Goal: Task Accomplishment & Management: Use online tool/utility

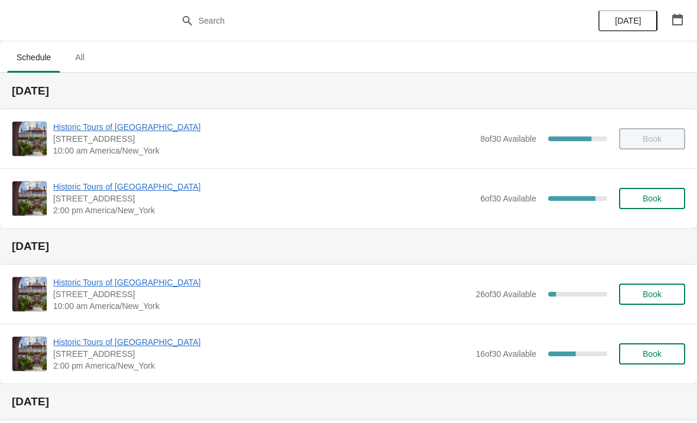
click at [66, 178] on div "Historic Tours of [GEOGRAPHIC_DATA] [STREET_ADDRESS][PERSON_NAME] 2:00 pm [GEOG…" at bounding box center [348, 198] width 697 height 60
click at [77, 185] on span "Historic Tours of [GEOGRAPHIC_DATA]" at bounding box center [263, 187] width 421 height 12
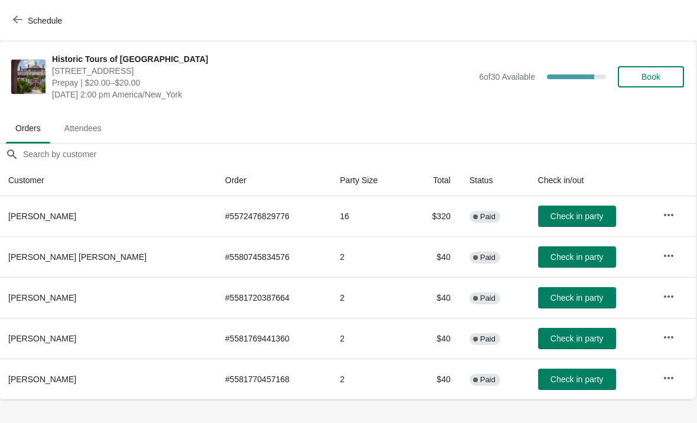
scroll to position [0, 1]
click at [18, 31] on button "Schedule" at bounding box center [39, 20] width 66 height 21
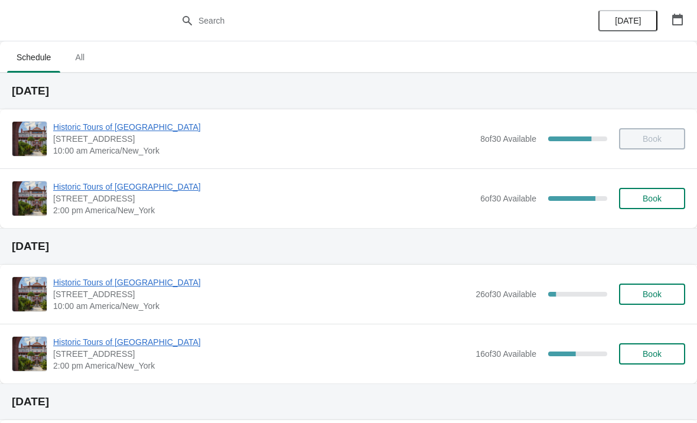
click at [76, 282] on span "Historic Tours of [GEOGRAPHIC_DATA]" at bounding box center [261, 282] width 416 height 12
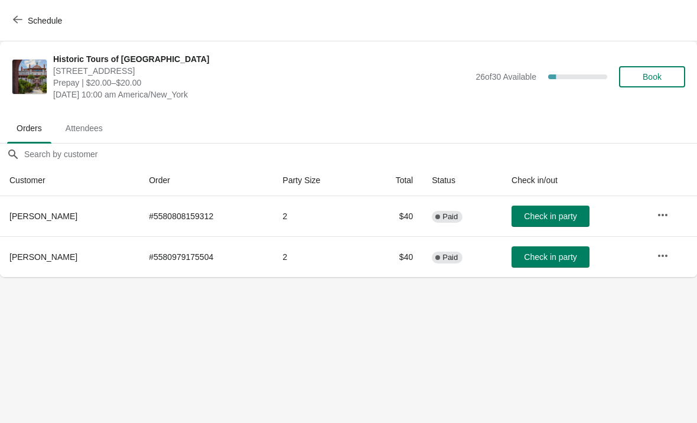
click at [24, 19] on span "Schedule" at bounding box center [38, 20] width 47 height 11
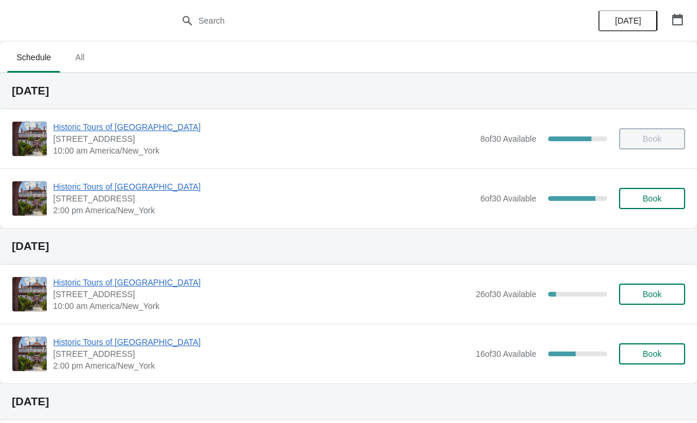
click at [72, 344] on span "Historic Tours of [GEOGRAPHIC_DATA]" at bounding box center [261, 342] width 416 height 12
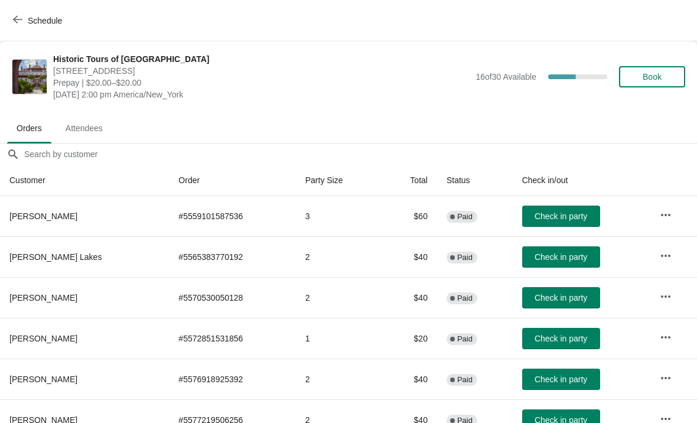
click at [17, 14] on button "Schedule" at bounding box center [39, 20] width 66 height 21
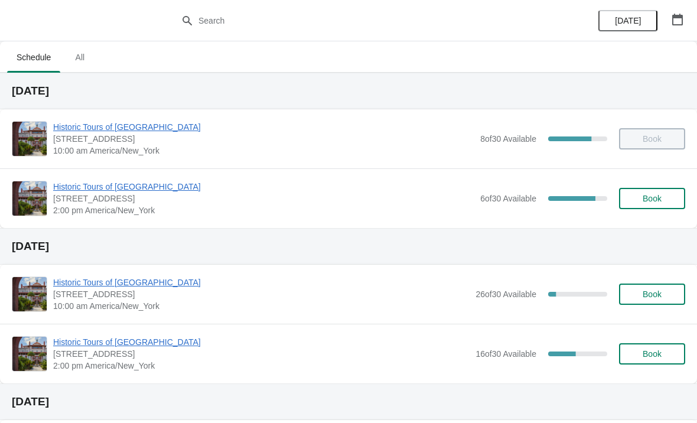
click at [55, 124] on span "Historic Tours of [GEOGRAPHIC_DATA]" at bounding box center [263, 127] width 421 height 12
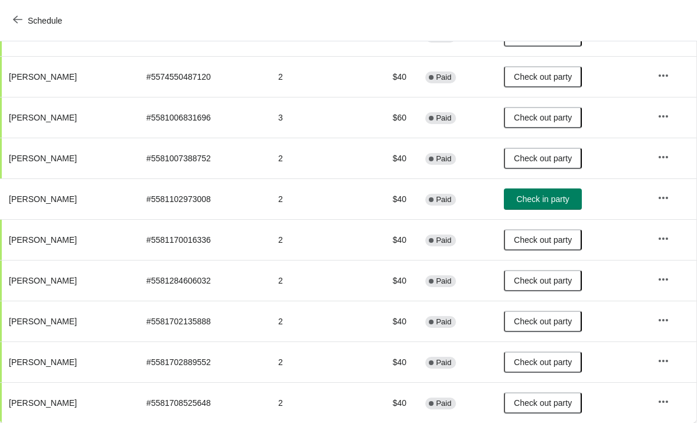
scroll to position [180, 1]
click at [29, 22] on span "Schedule" at bounding box center [45, 20] width 34 height 9
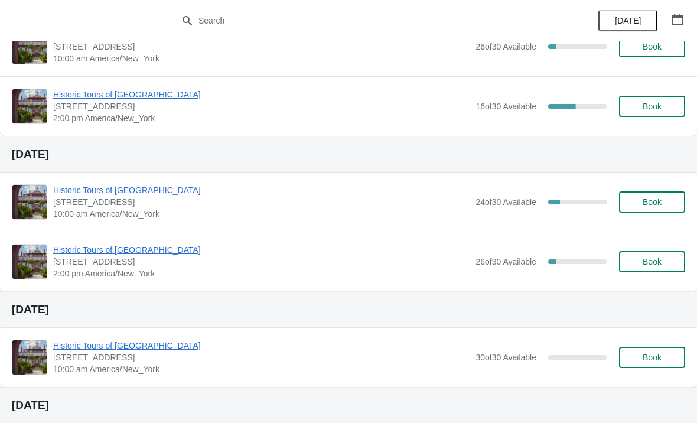
scroll to position [252, 0]
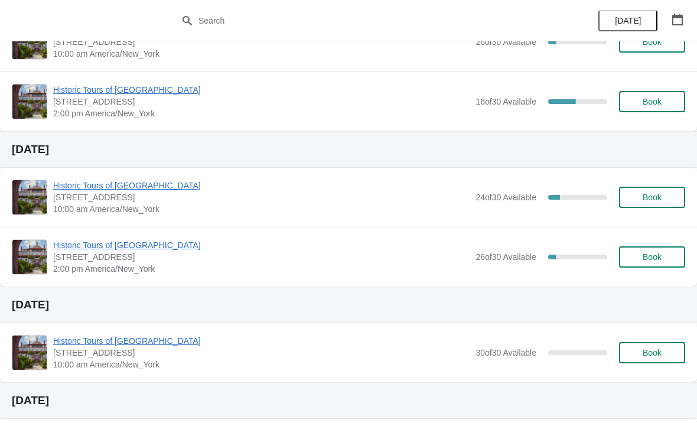
click at [66, 191] on span "Historic Tours of [GEOGRAPHIC_DATA]" at bounding box center [261, 185] width 416 height 12
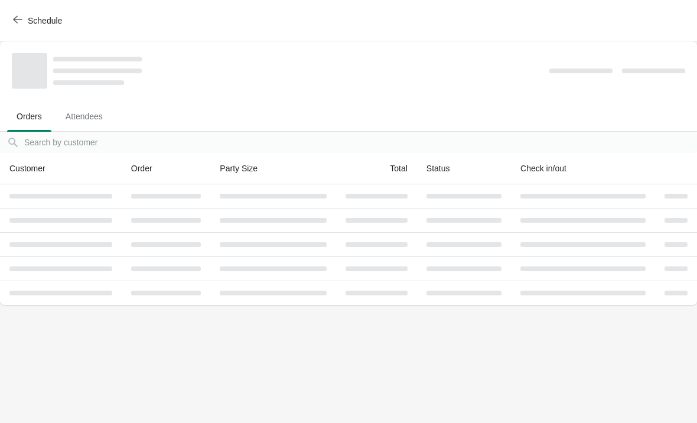
scroll to position [0, 0]
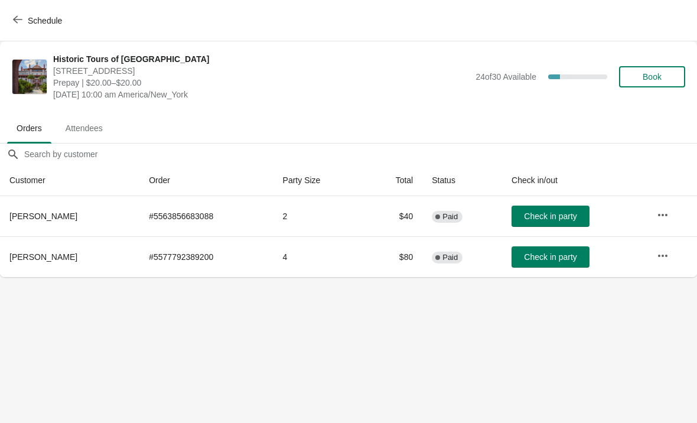
click at [15, 30] on button "Schedule" at bounding box center [39, 20] width 66 height 21
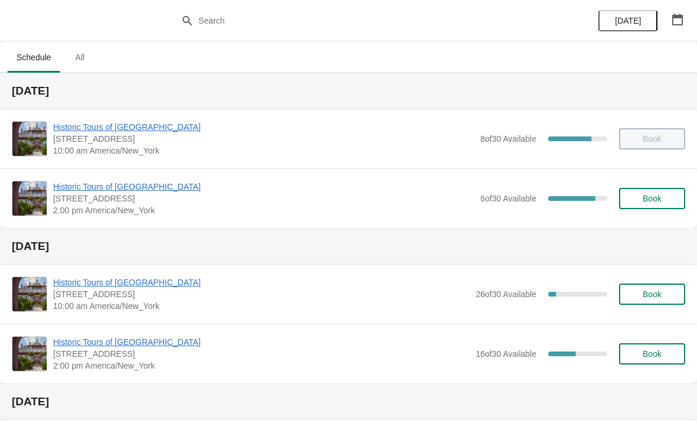
click at [75, 178] on div "Historic Tours of [GEOGRAPHIC_DATA] [STREET_ADDRESS][PERSON_NAME] 2:00 pm [GEOG…" at bounding box center [348, 198] width 697 height 60
click at [89, 191] on span "Historic Tours of [GEOGRAPHIC_DATA]" at bounding box center [263, 187] width 421 height 12
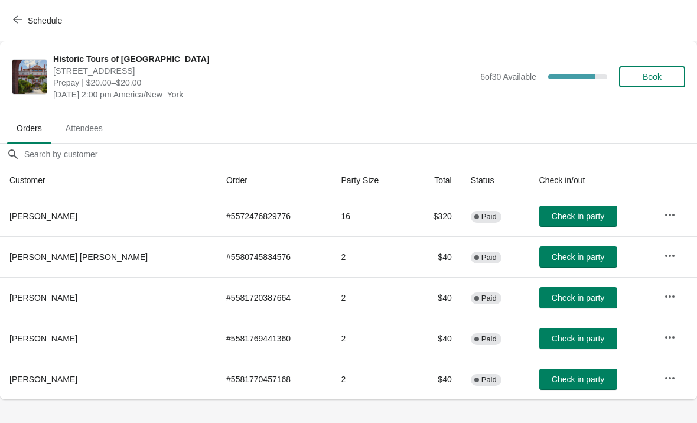
click at [22, 24] on span "button" at bounding box center [17, 20] width 9 height 11
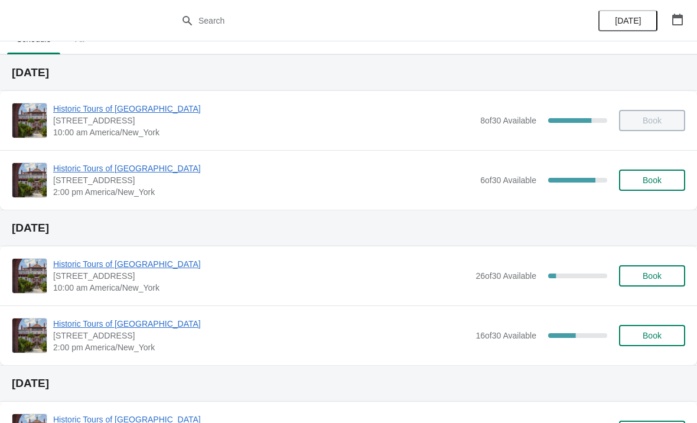
scroll to position [19, 0]
click at [129, 262] on span "Historic Tours of [GEOGRAPHIC_DATA]" at bounding box center [261, 263] width 416 height 12
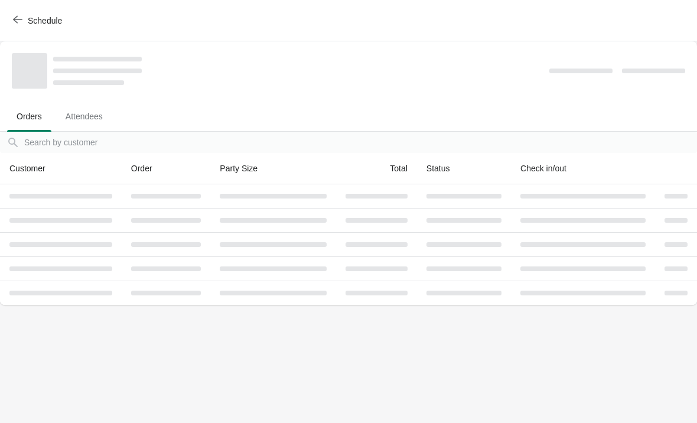
scroll to position [0, 0]
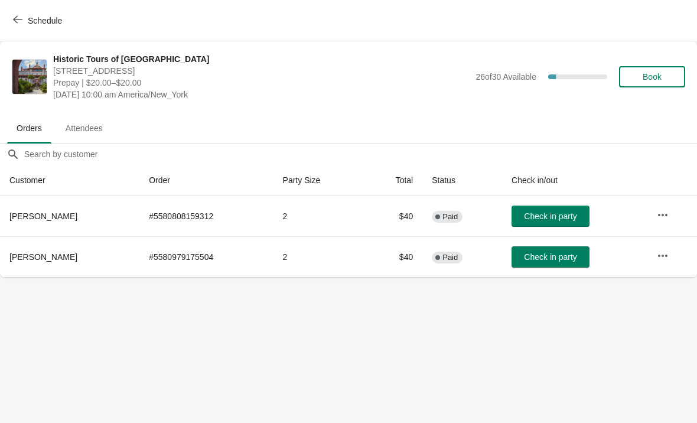
click at [29, 20] on span "Schedule" at bounding box center [45, 20] width 34 height 9
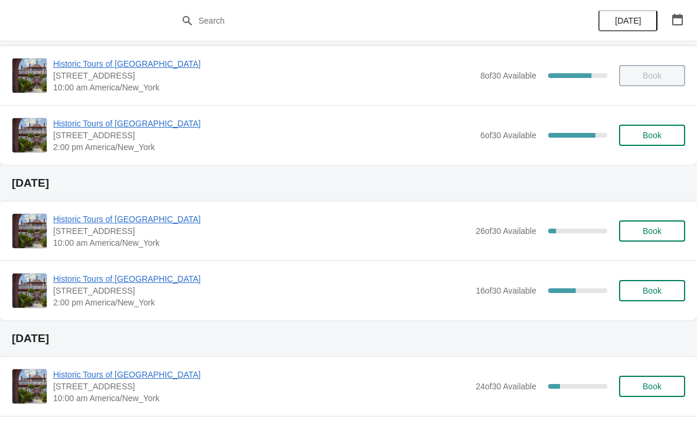
scroll to position [68, 0]
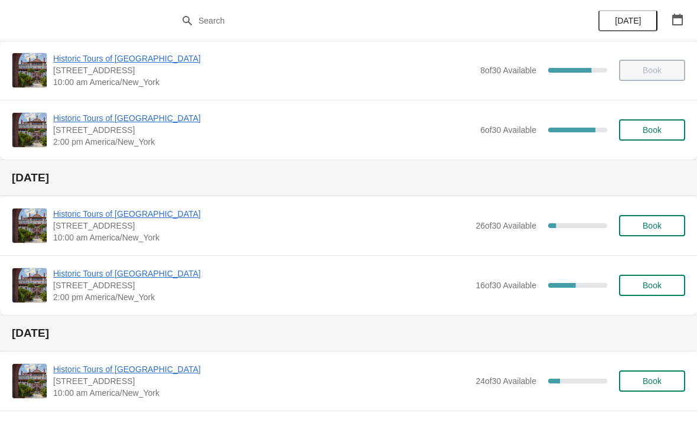
click at [41, 280] on img at bounding box center [29, 285] width 34 height 34
click at [45, 270] on img at bounding box center [29, 285] width 34 height 34
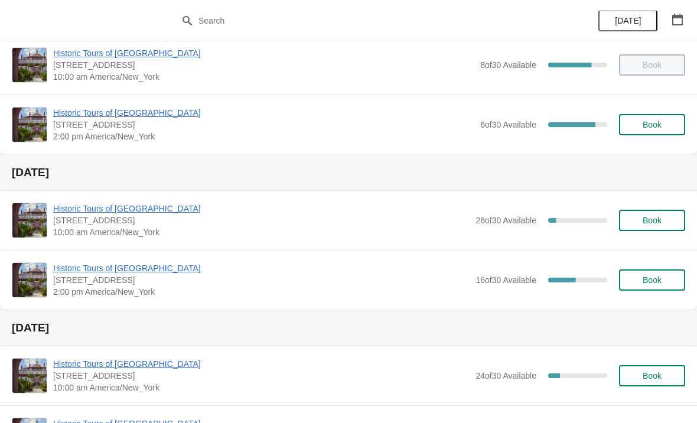
scroll to position [81, 0]
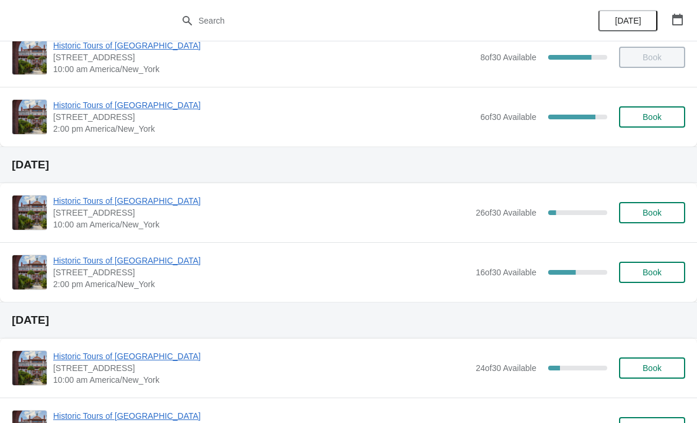
click at [130, 262] on span "Historic Tours of [GEOGRAPHIC_DATA]" at bounding box center [261, 260] width 416 height 12
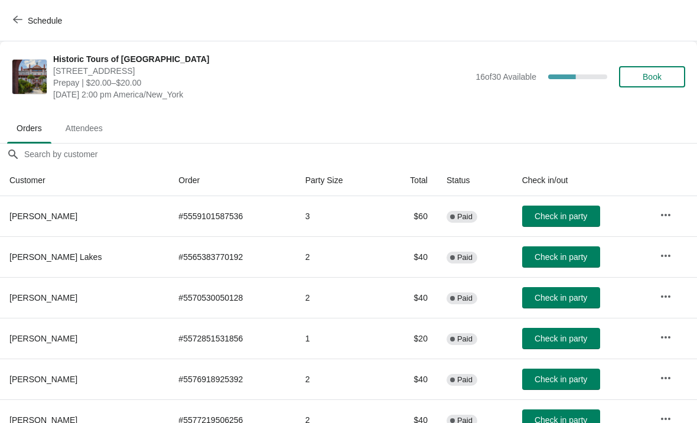
scroll to position [0, 0]
click at [19, 27] on button "Schedule" at bounding box center [39, 20] width 66 height 21
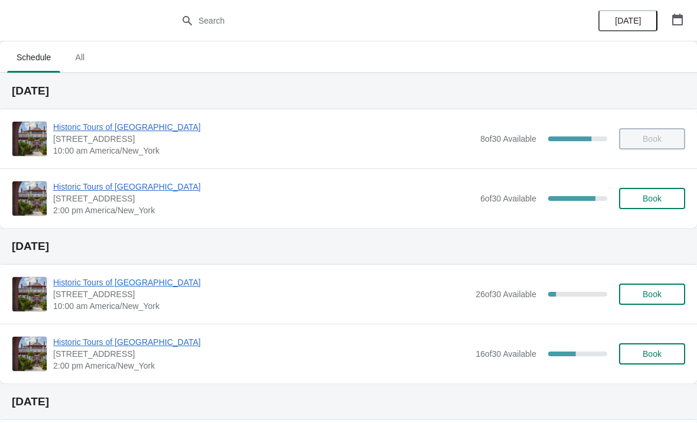
click at [139, 184] on span "Historic Tours of [GEOGRAPHIC_DATA]" at bounding box center [263, 187] width 421 height 12
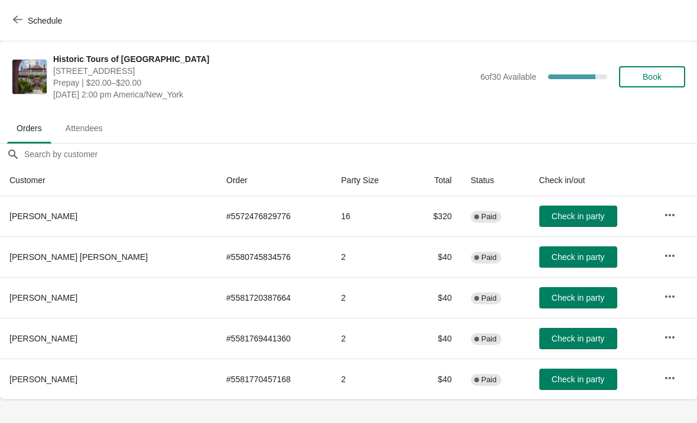
click at [21, 21] on icon "button" at bounding box center [17, 19] width 9 height 9
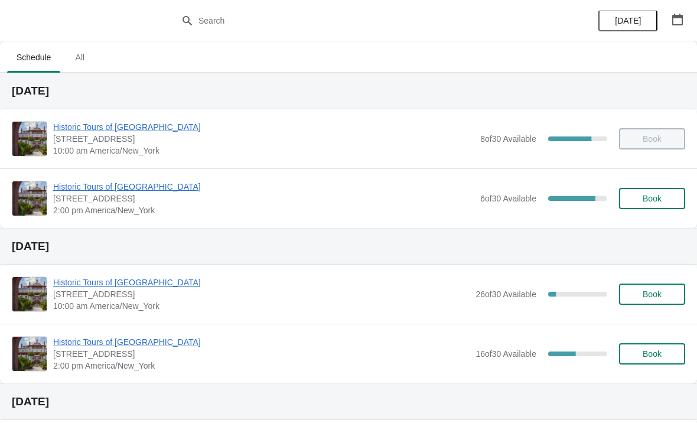
click at [77, 58] on span "All" at bounding box center [80, 57] width 30 height 21
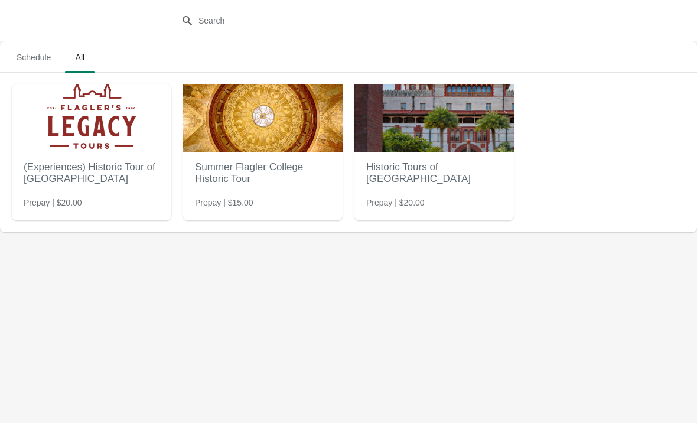
click at [393, 172] on h2 "Historic Tours of [GEOGRAPHIC_DATA]" at bounding box center [434, 172] width 136 height 35
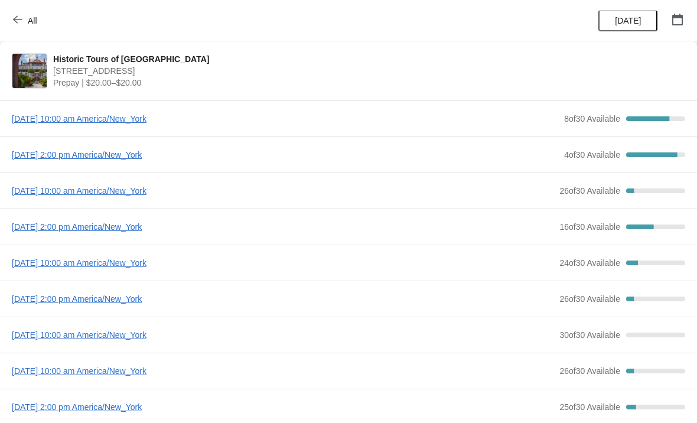
click at [28, 18] on span "All" at bounding box center [32, 20] width 9 height 9
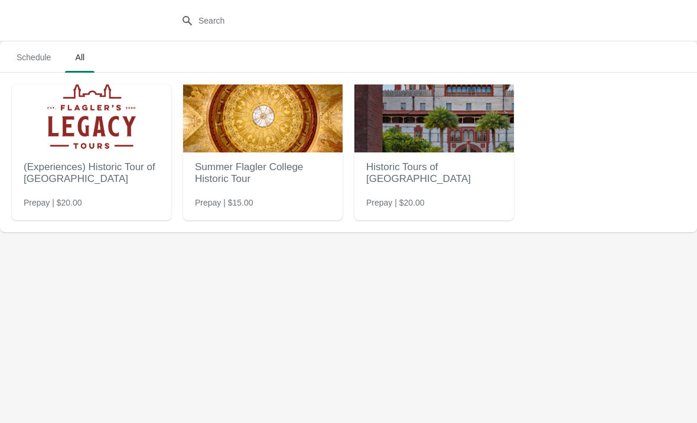
click at [56, 51] on span "Schedule" at bounding box center [33, 57] width 53 height 21
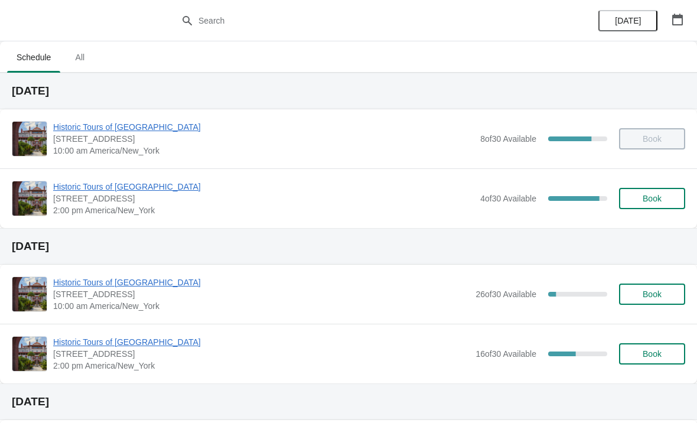
click at [83, 184] on span "Historic Tours of [GEOGRAPHIC_DATA]" at bounding box center [263, 187] width 421 height 12
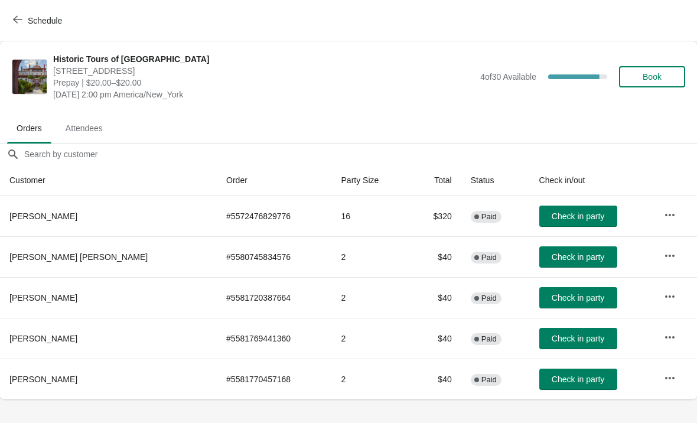
click at [665, 215] on icon "button" at bounding box center [669, 214] width 9 height 2
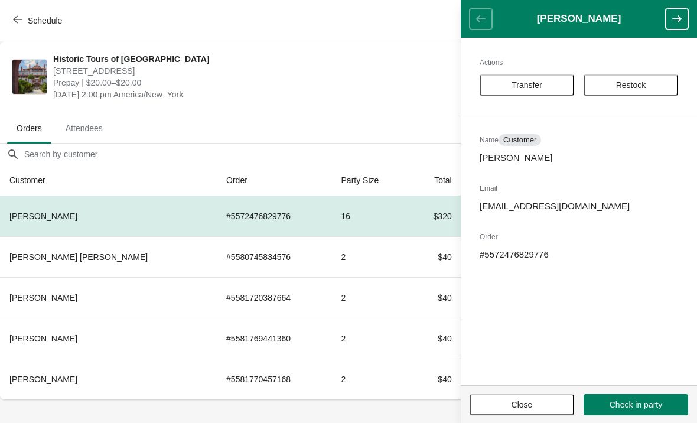
click at [668, 28] on button "button" at bounding box center [676, 18] width 22 height 21
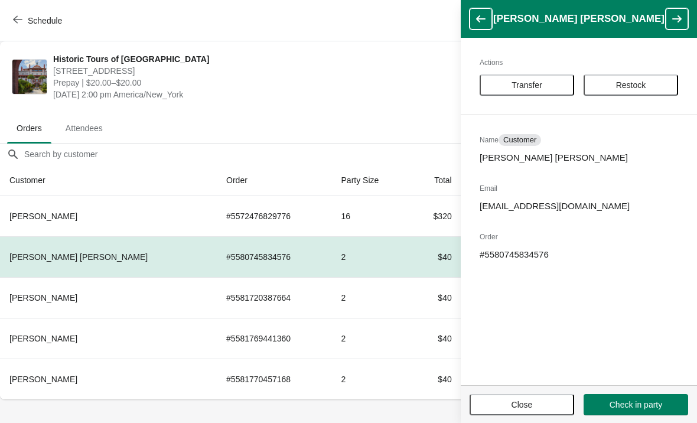
click at [676, 29] on button "button" at bounding box center [676, 18] width 22 height 21
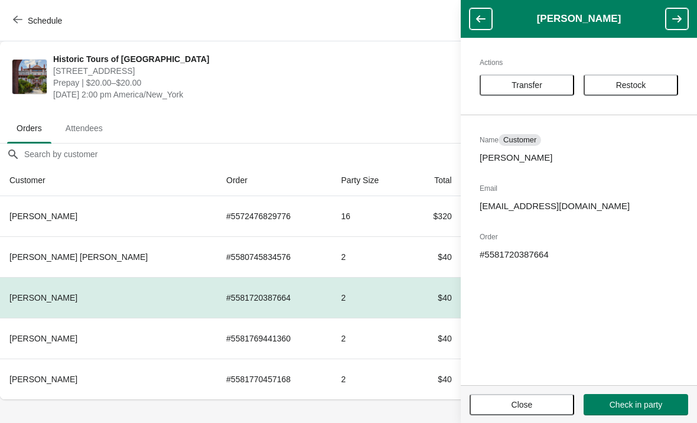
click at [672, 27] on button "button" at bounding box center [676, 18] width 22 height 21
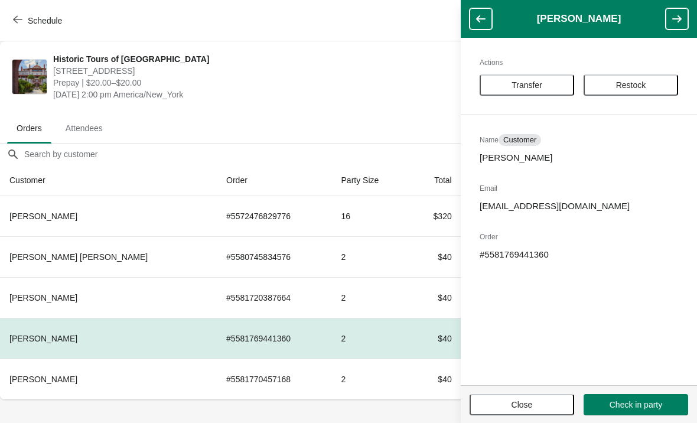
click at [675, 24] on icon "button" at bounding box center [677, 19] width 12 height 12
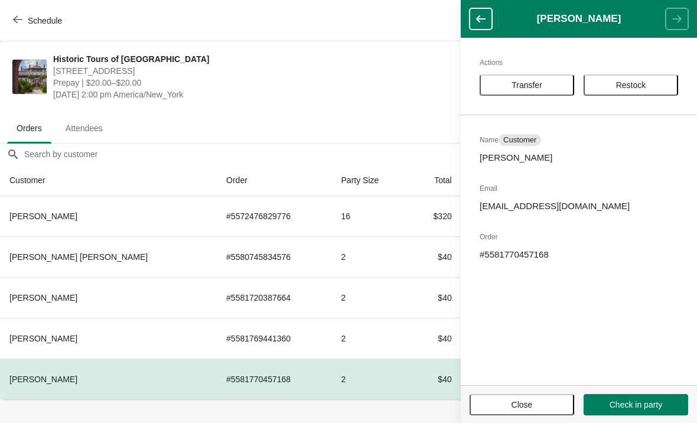
click at [668, 26] on header "[PERSON_NAME]" at bounding box center [578, 19] width 236 height 38
click at [486, 401] on span "Close" at bounding box center [521, 404] width 83 height 9
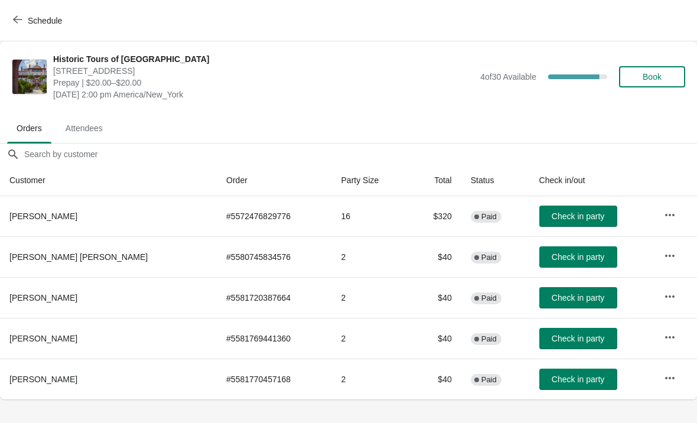
click at [19, 20] on icon "button" at bounding box center [17, 19] width 9 height 9
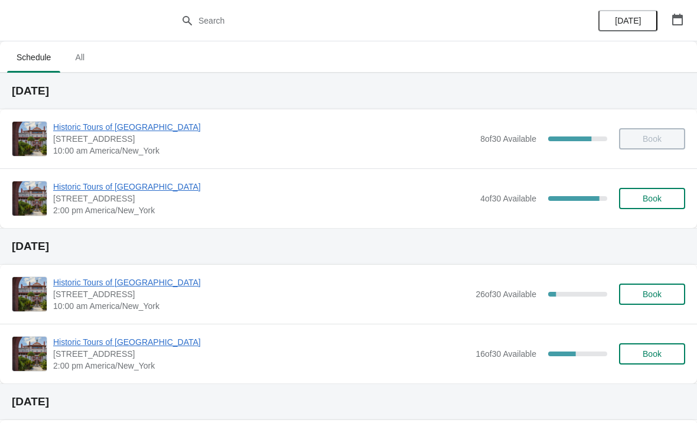
click at [166, 190] on span "Historic Tours of [GEOGRAPHIC_DATA]" at bounding box center [263, 187] width 421 height 12
